Goal: Task Accomplishment & Management: Use online tool/utility

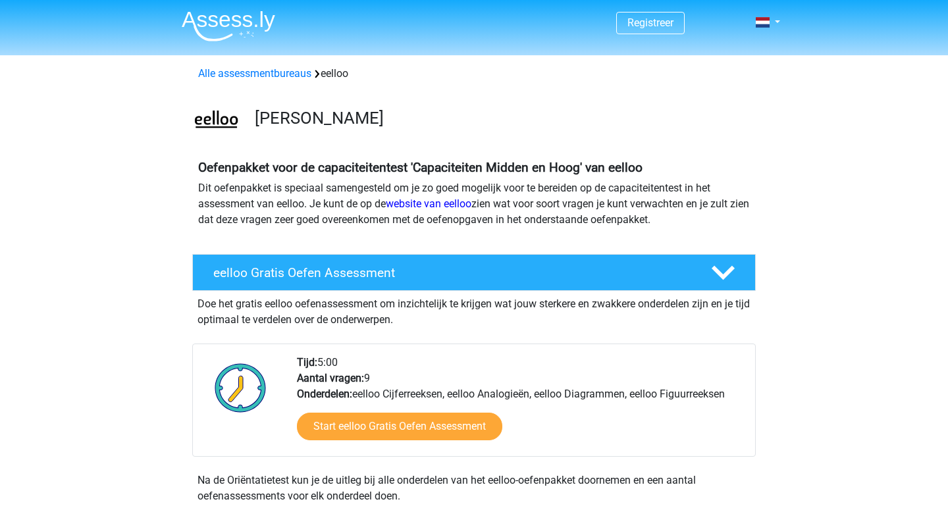
click at [656, 13] on span "Registreer" at bounding box center [650, 23] width 68 height 22
click at [651, 28] on link "Registreer" at bounding box center [650, 22] width 46 height 13
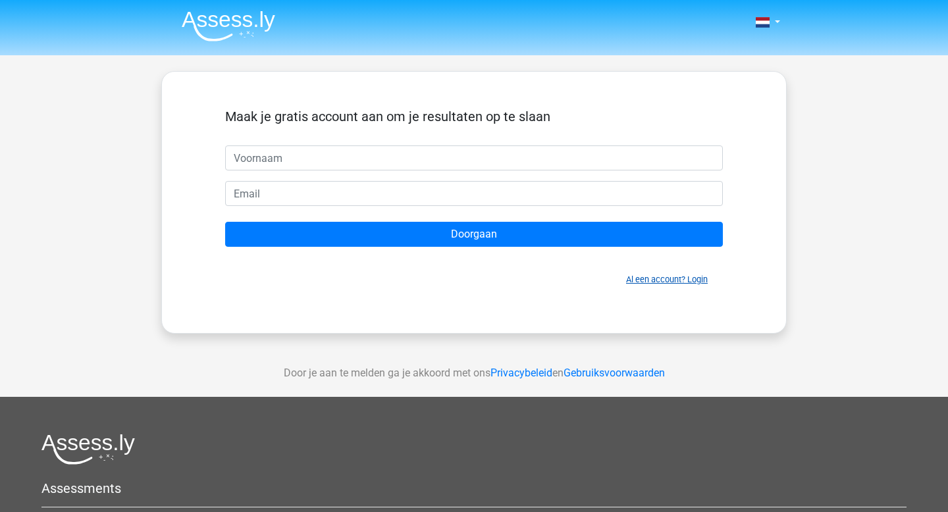
click at [695, 281] on link "Al een account? Login" at bounding box center [667, 280] width 82 height 10
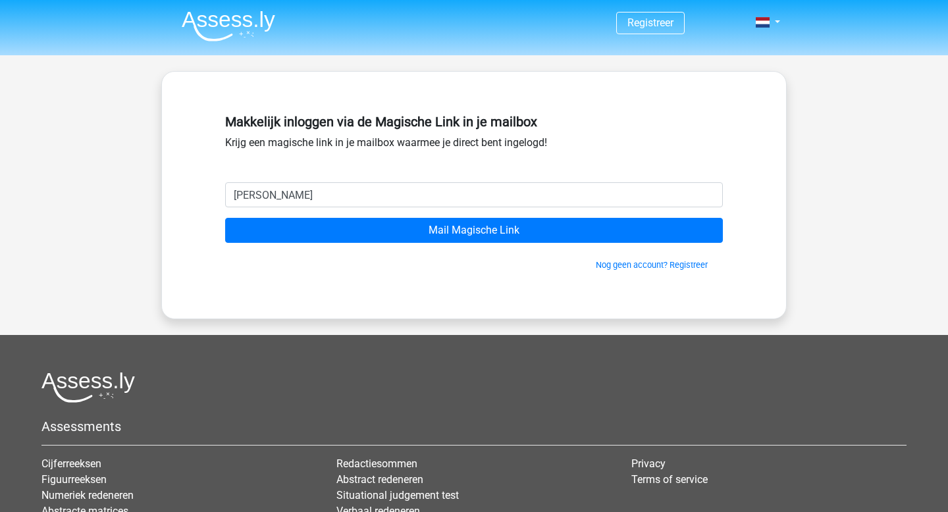
type input "jens.rozenbroek@gmail.com"
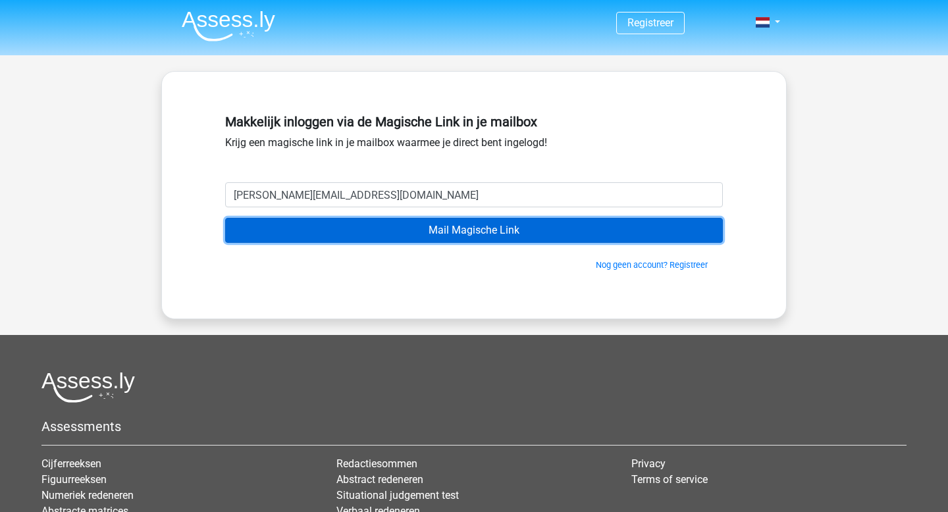
click at [338, 225] on input "Mail Magische Link" at bounding box center [474, 230] width 498 height 25
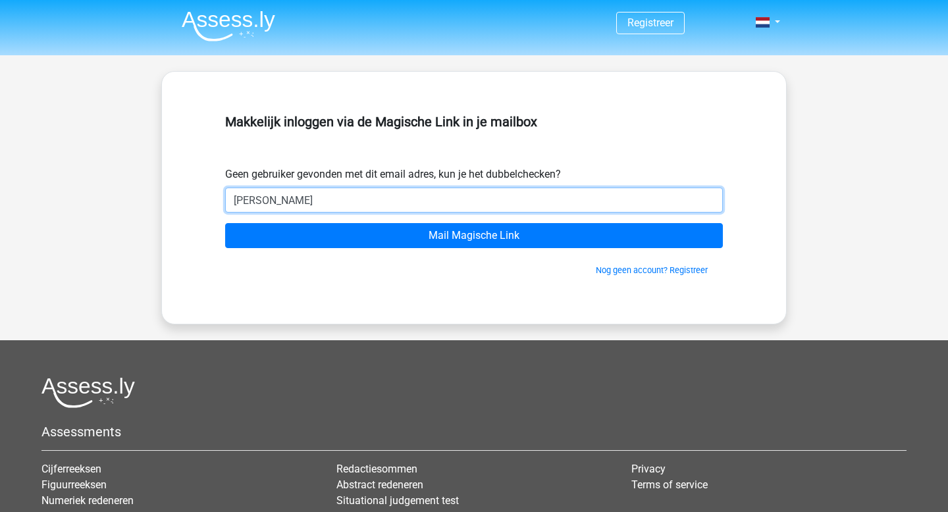
type input "[EMAIL_ADDRESS][DOMAIN_NAME]"
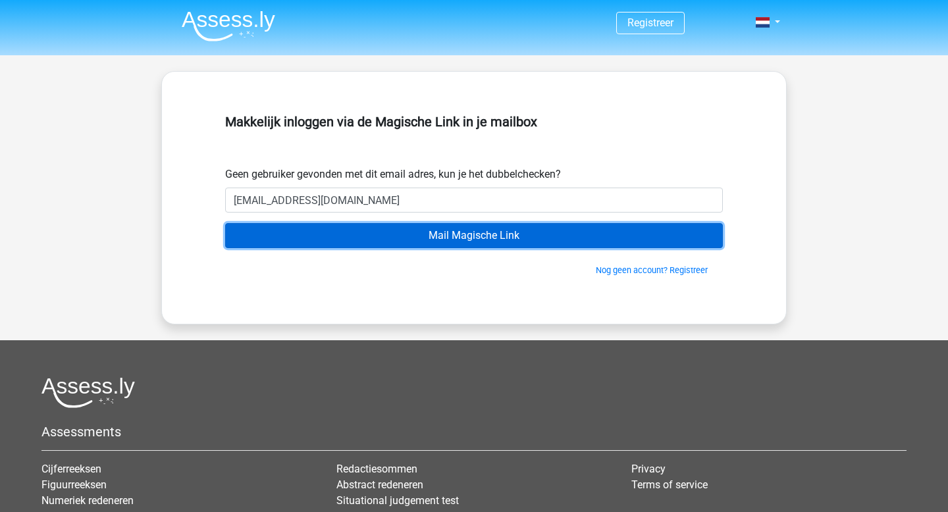
click at [386, 238] on input "Mail Magische Link" at bounding box center [474, 235] width 498 height 25
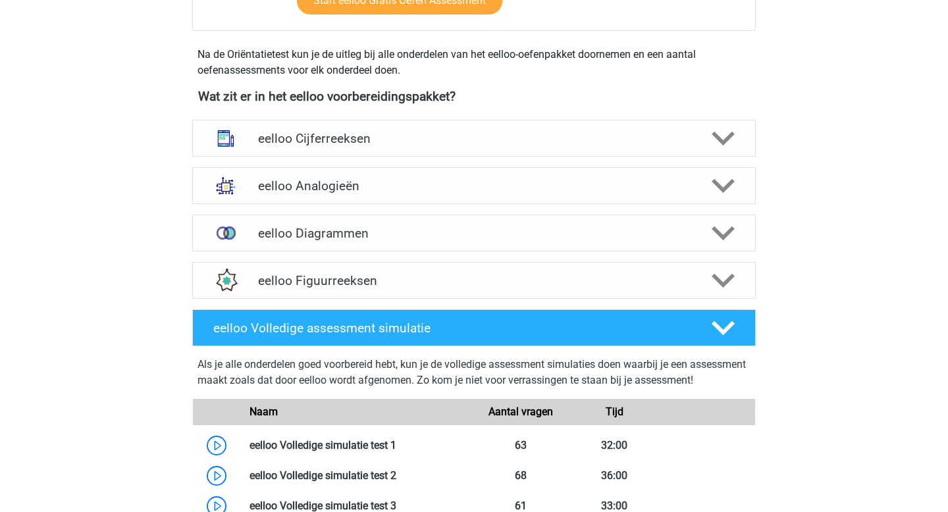
scroll to position [367, 0]
